Goal: Task Accomplishment & Management: Manage account settings

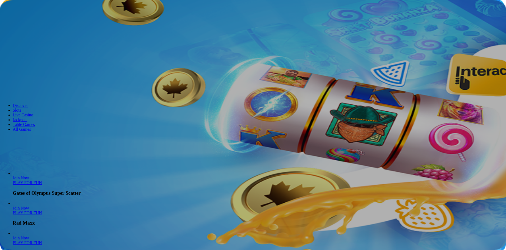
click at [29, 22] on button "Log in" at bounding box center [28, 19] width 14 height 6
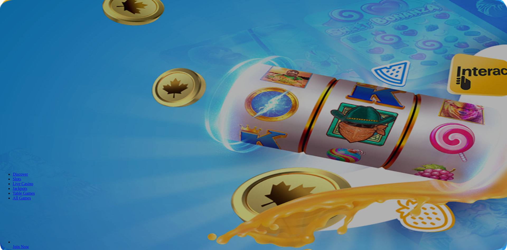
type input "**********"
click at [16, 106] on button "Log In" at bounding box center [9, 109] width 14 height 6
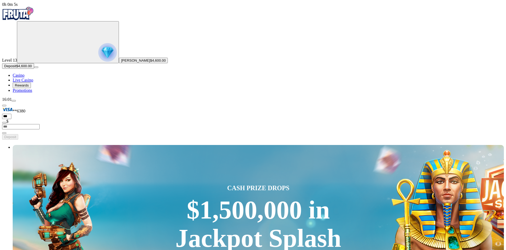
click at [150, 62] on span "$4,600.00" at bounding box center [158, 60] width 16 height 4
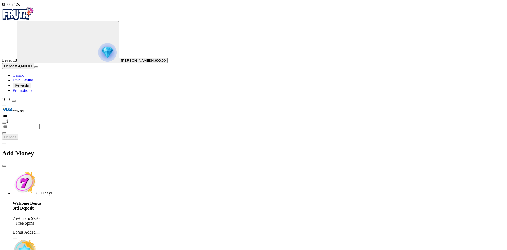
click at [4, 143] on span "chevron-left icon" at bounding box center [4, 143] width 0 height 0
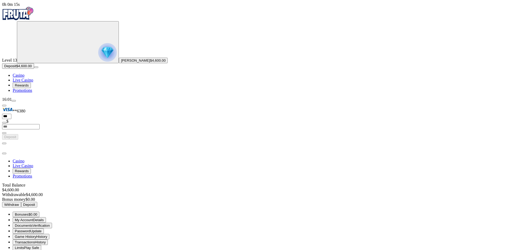
click at [19, 202] on span "Withdraw" at bounding box center [11, 204] width 15 height 4
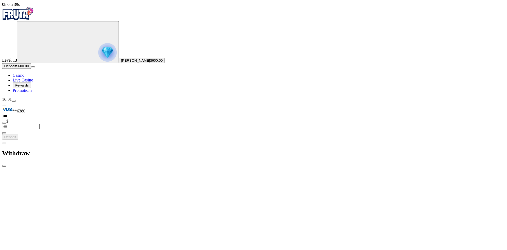
click at [4, 143] on span "chevron-left icon" at bounding box center [4, 143] width 0 height 0
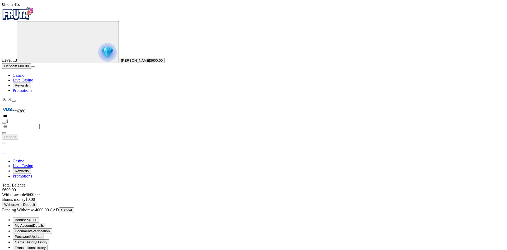
click at [21, 202] on button "Withdraw" at bounding box center [11, 205] width 19 height 6
